Goal: Information Seeking & Learning: Learn about a topic

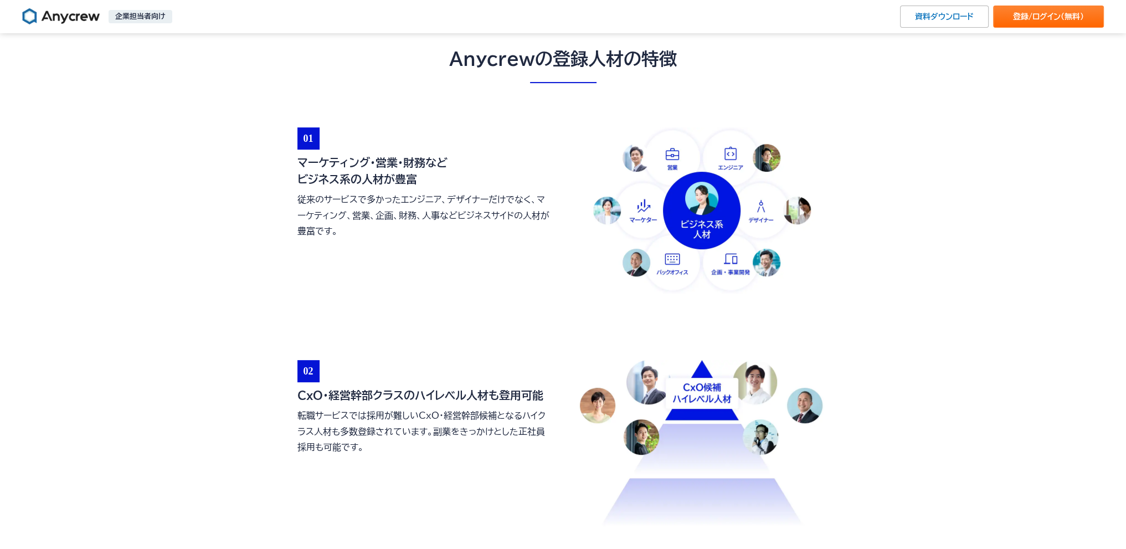
scroll to position [886, 0]
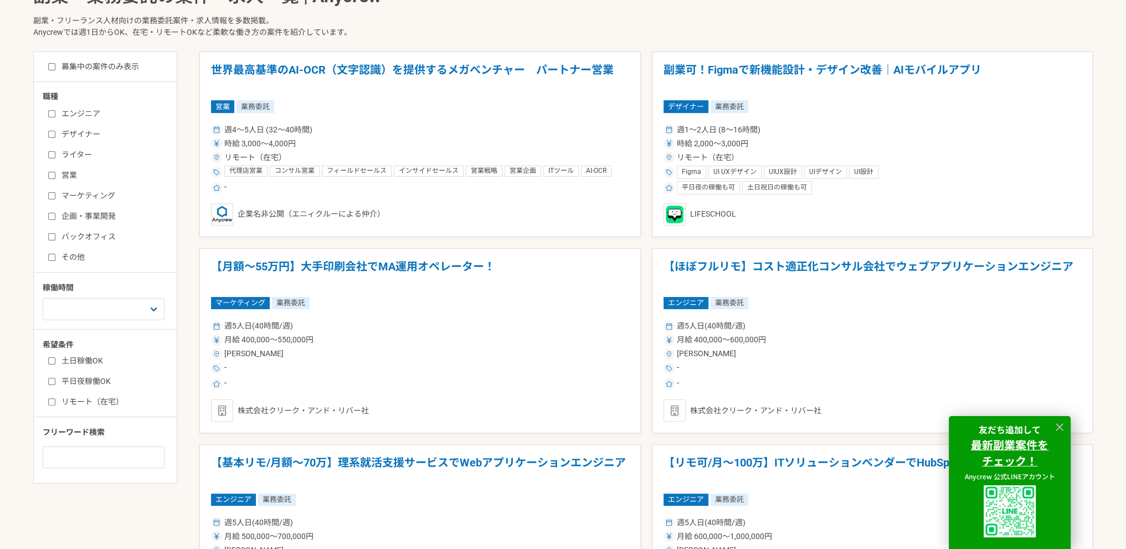
scroll to position [388, 0]
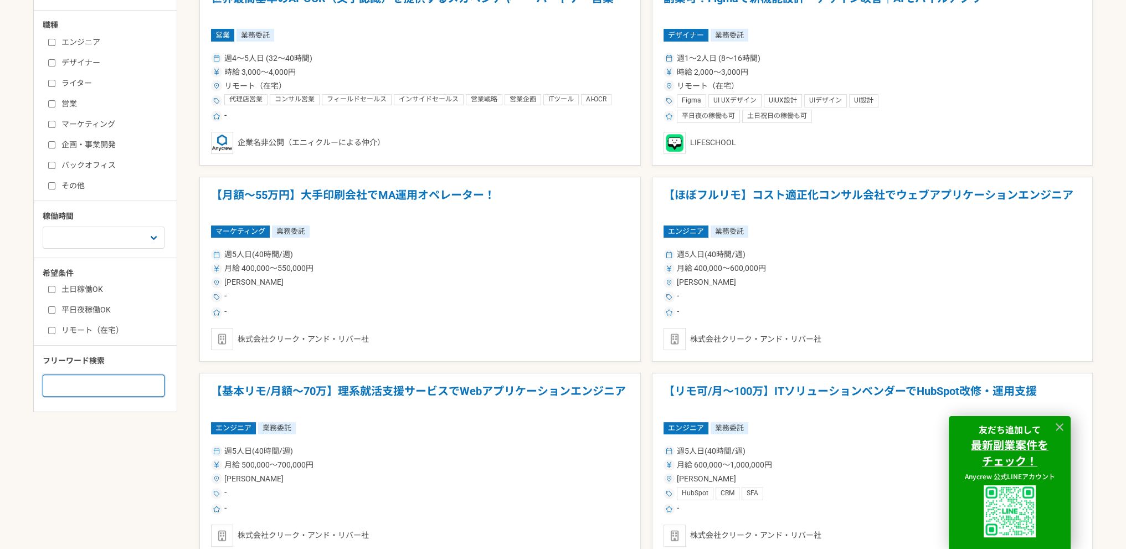
click at [114, 379] on input at bounding box center [104, 385] width 122 height 22
type input "BigQuery"
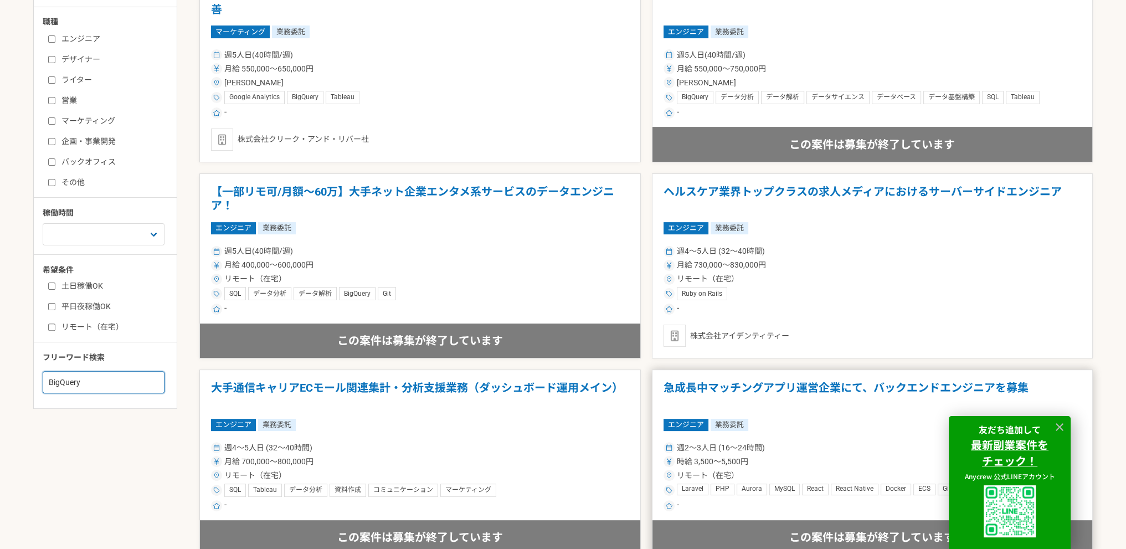
scroll to position [388, 0]
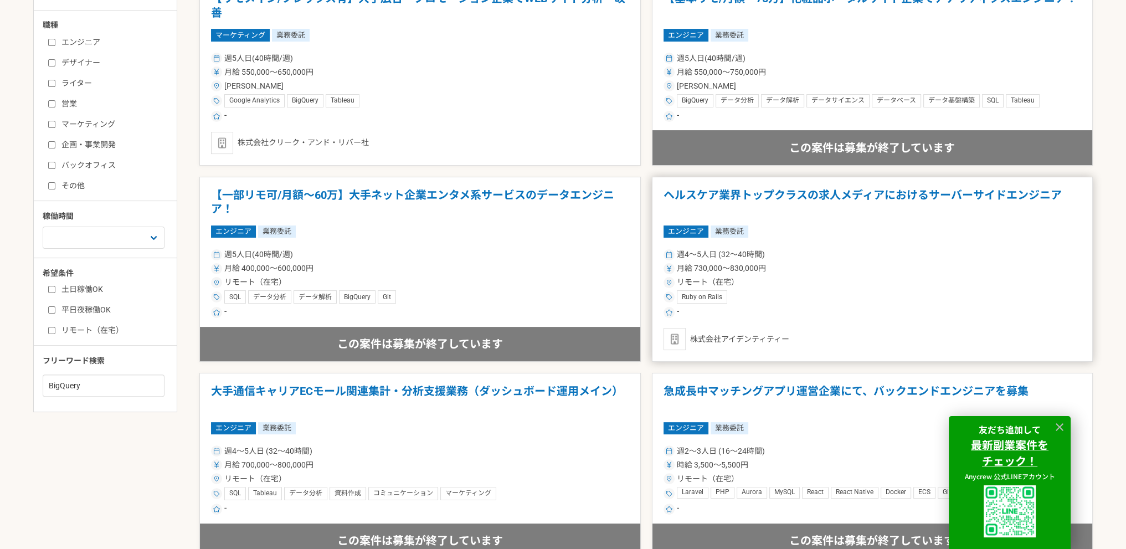
click at [900, 193] on h1 "ヘルスケア業界トップクラスの求人メディアにおけるサーバーサイドエンジニア" at bounding box center [873, 202] width 418 height 28
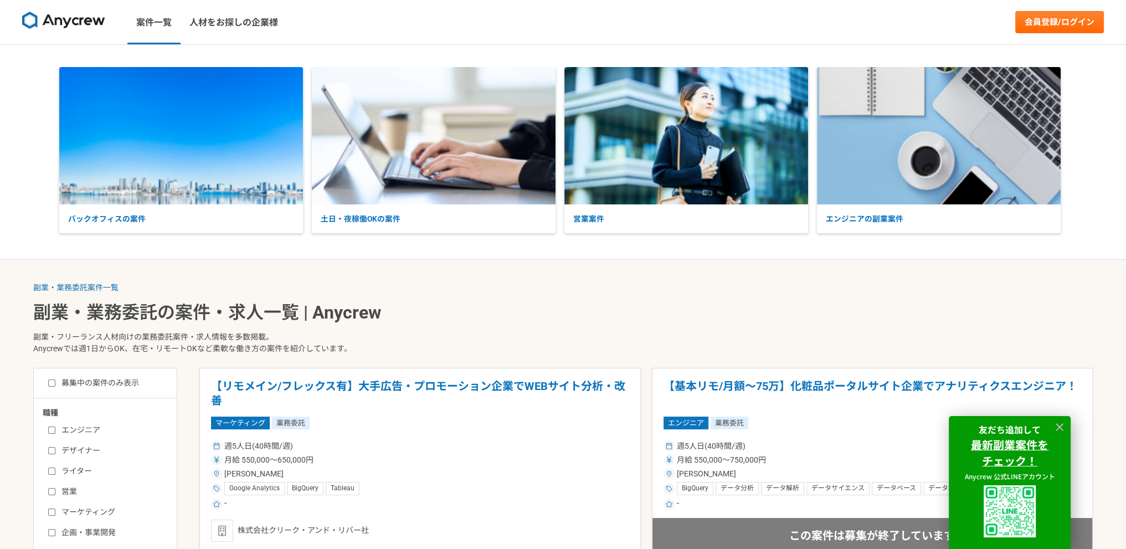
scroll to position [388, 0]
